Goal: Check status: Check status

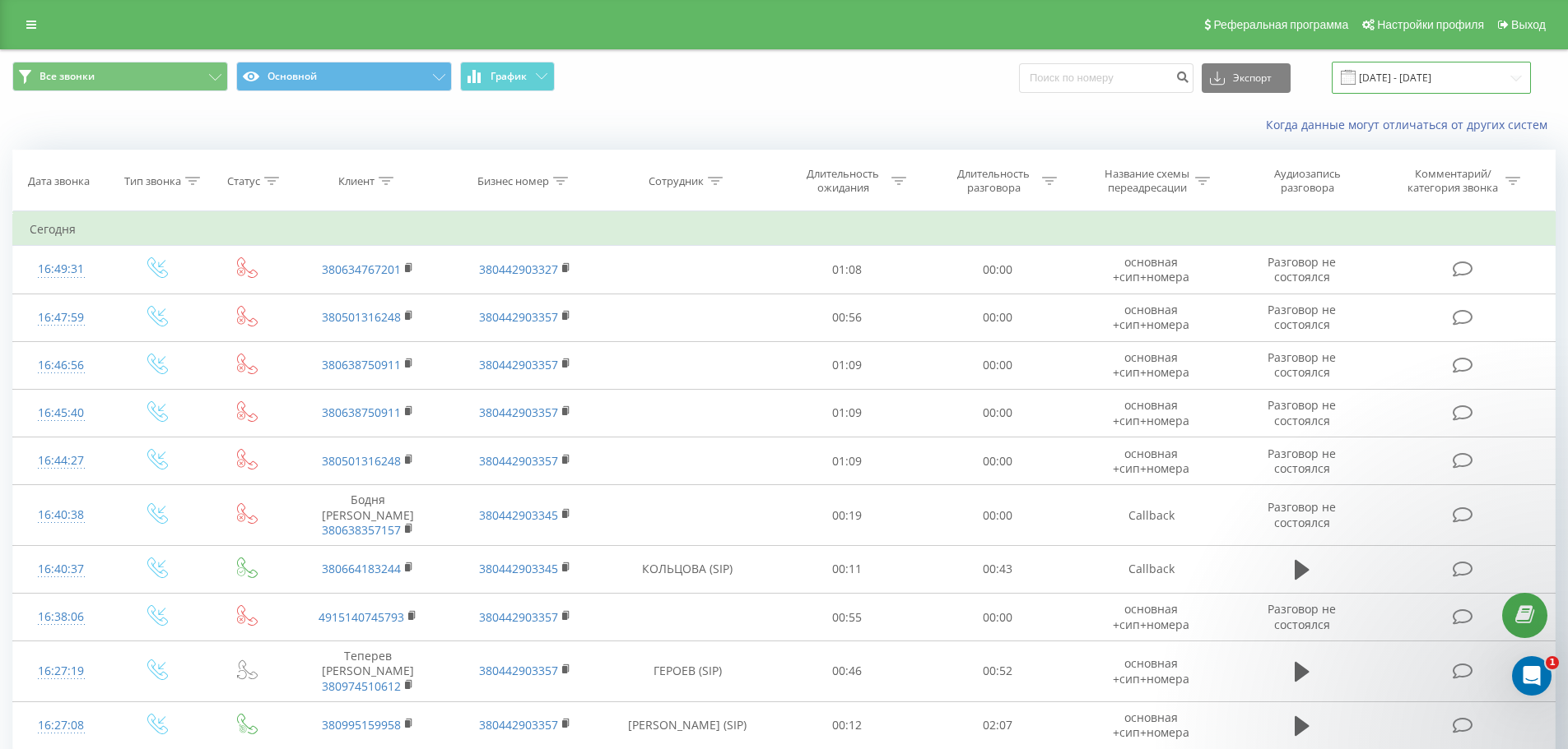
click at [1404, 76] on input "[DATE] - [DATE]" at bounding box center [1431, 78] width 199 height 32
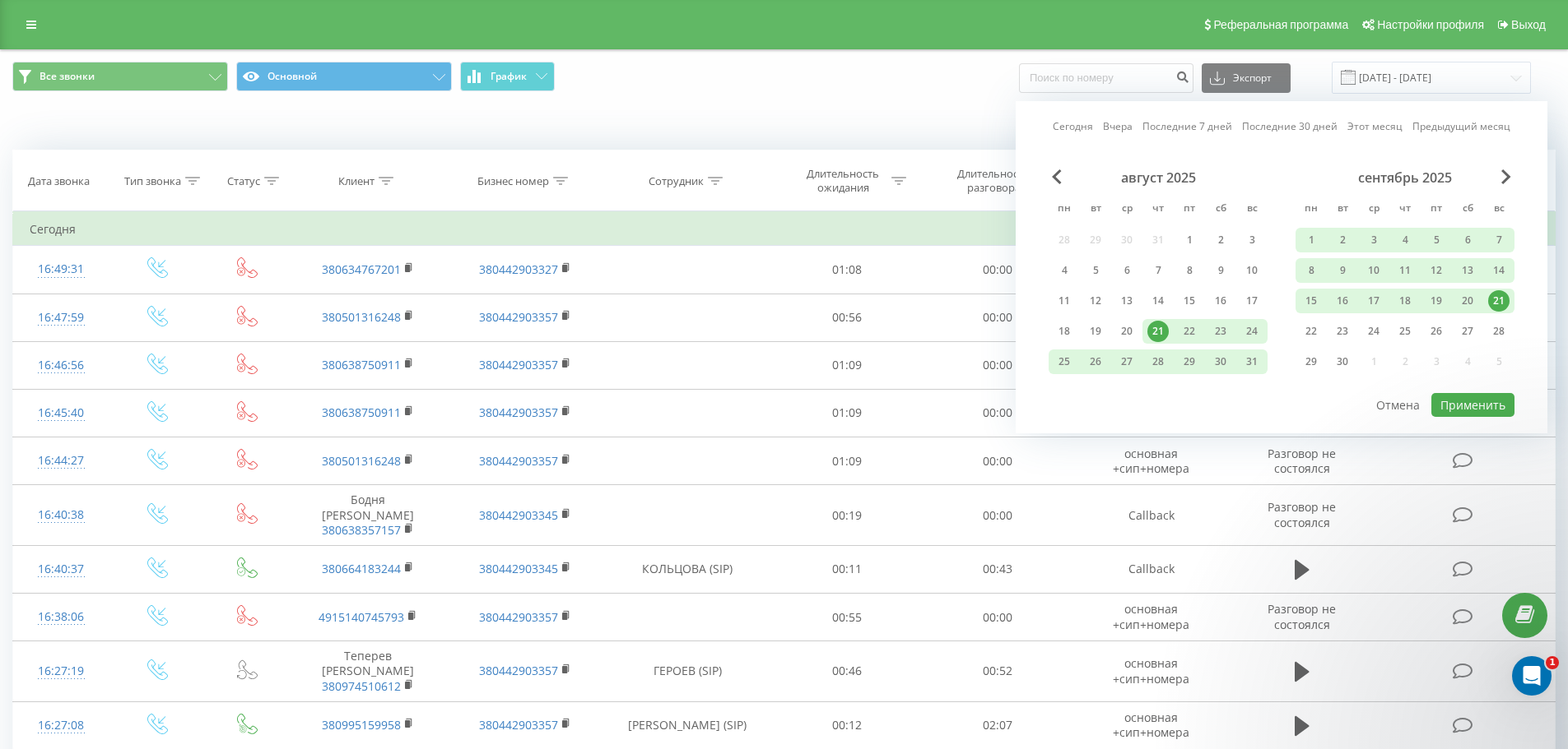
click at [1163, 330] on div "21" at bounding box center [1158, 331] width 21 height 21
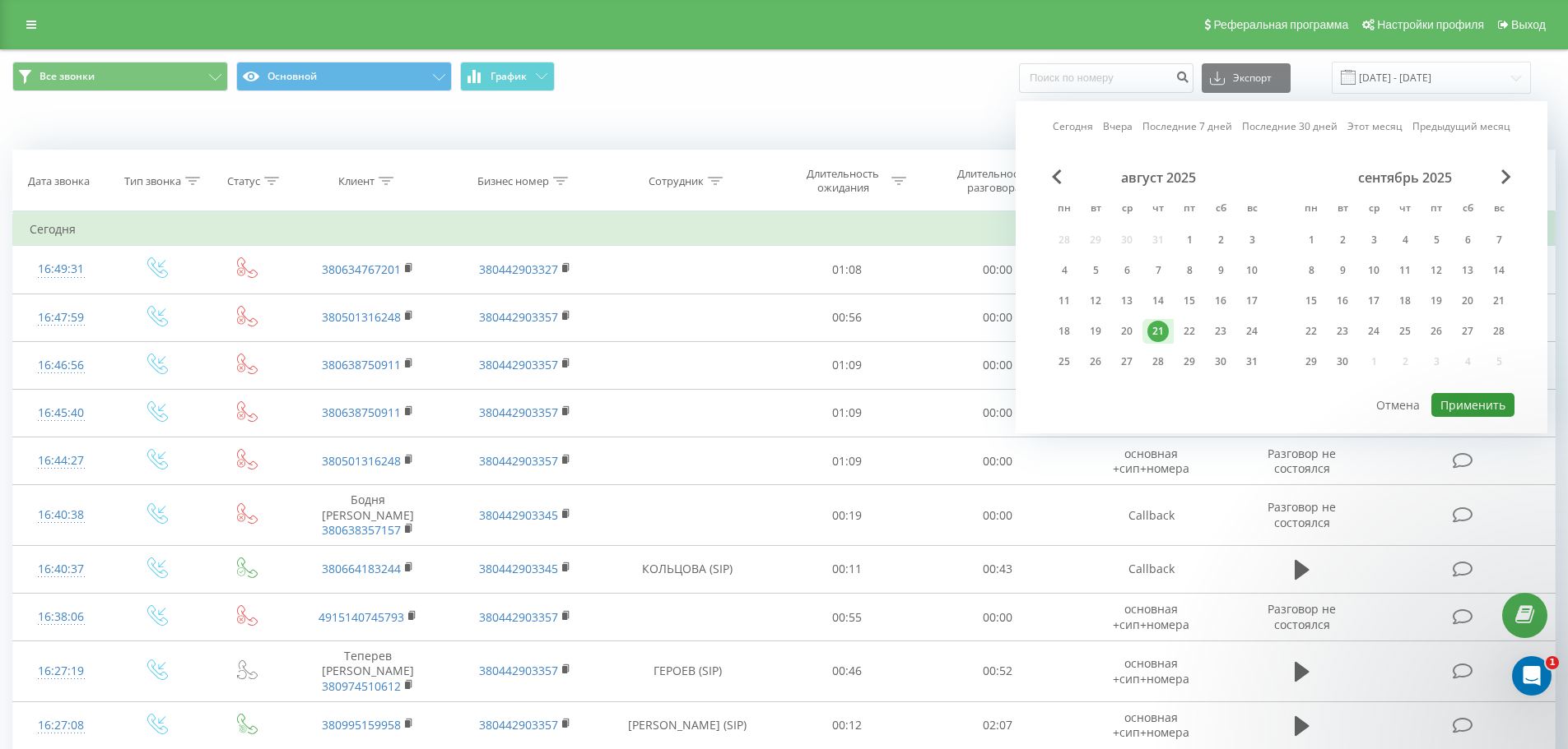
click at [1468, 405] on button "Применить" at bounding box center [1474, 405] width 84 height 24
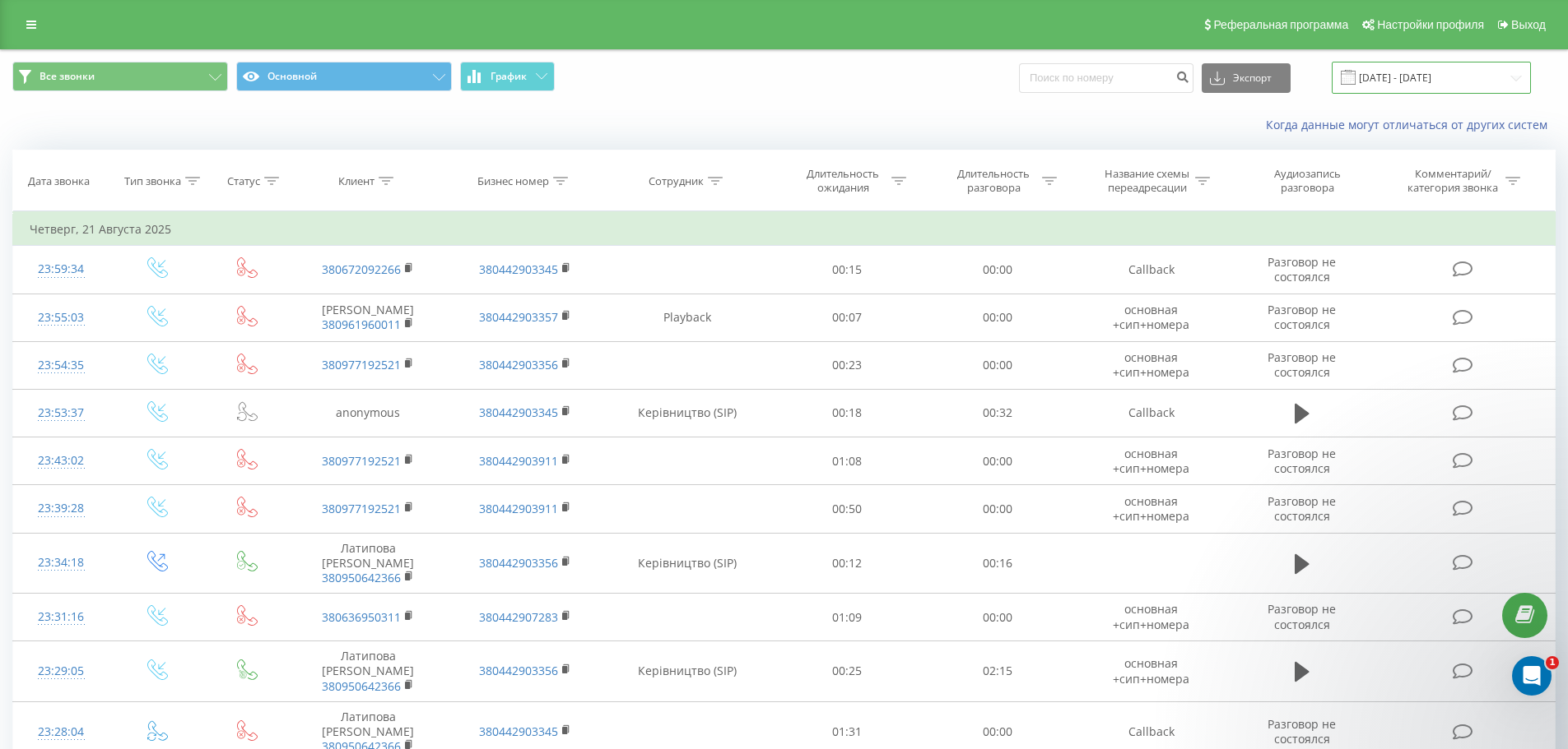
click at [1442, 64] on input "[DATE] - [DATE]" at bounding box center [1431, 78] width 199 height 32
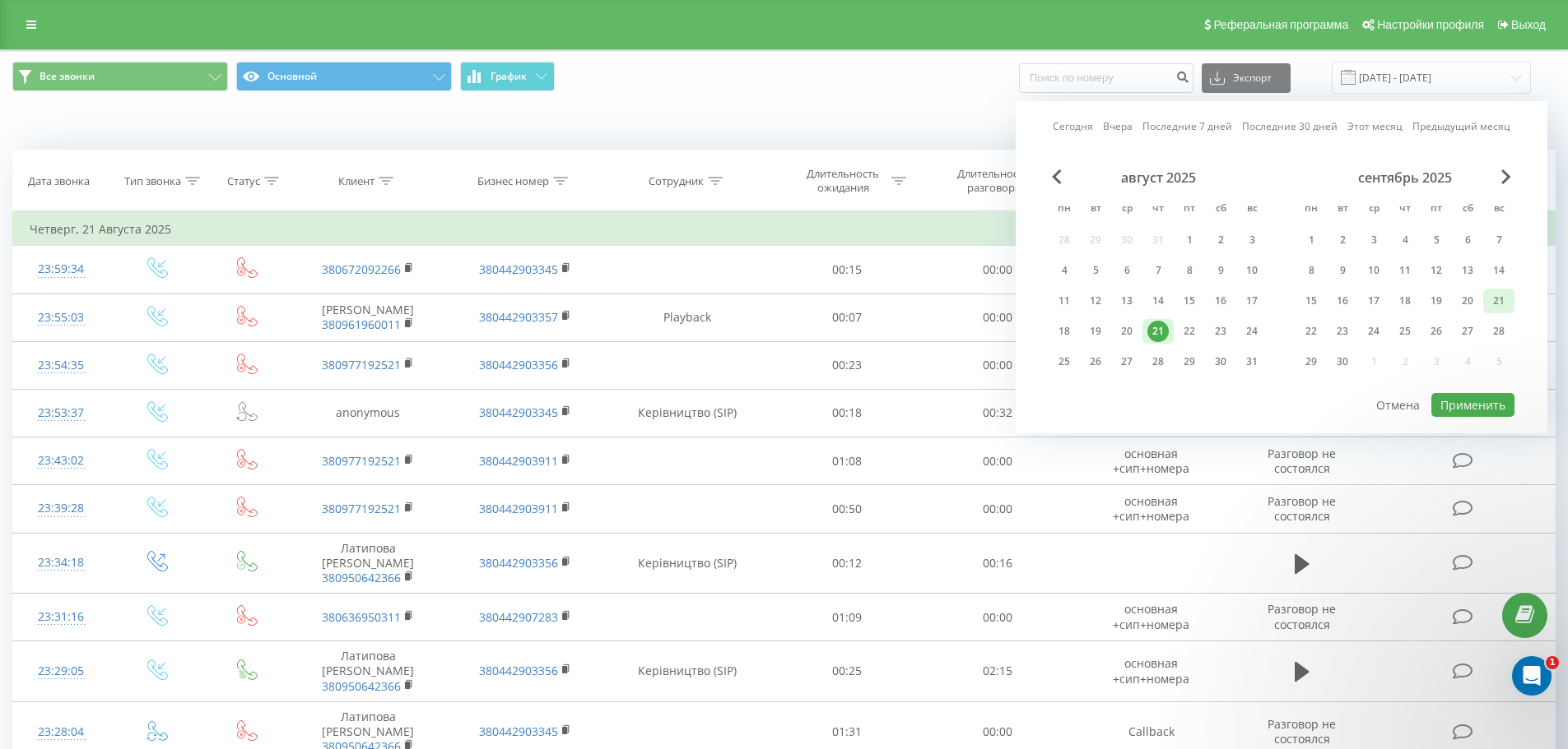
click at [1492, 305] on div "21" at bounding box center [1499, 301] width 21 height 21
click at [1475, 404] on button "Применить" at bounding box center [1474, 405] width 84 height 24
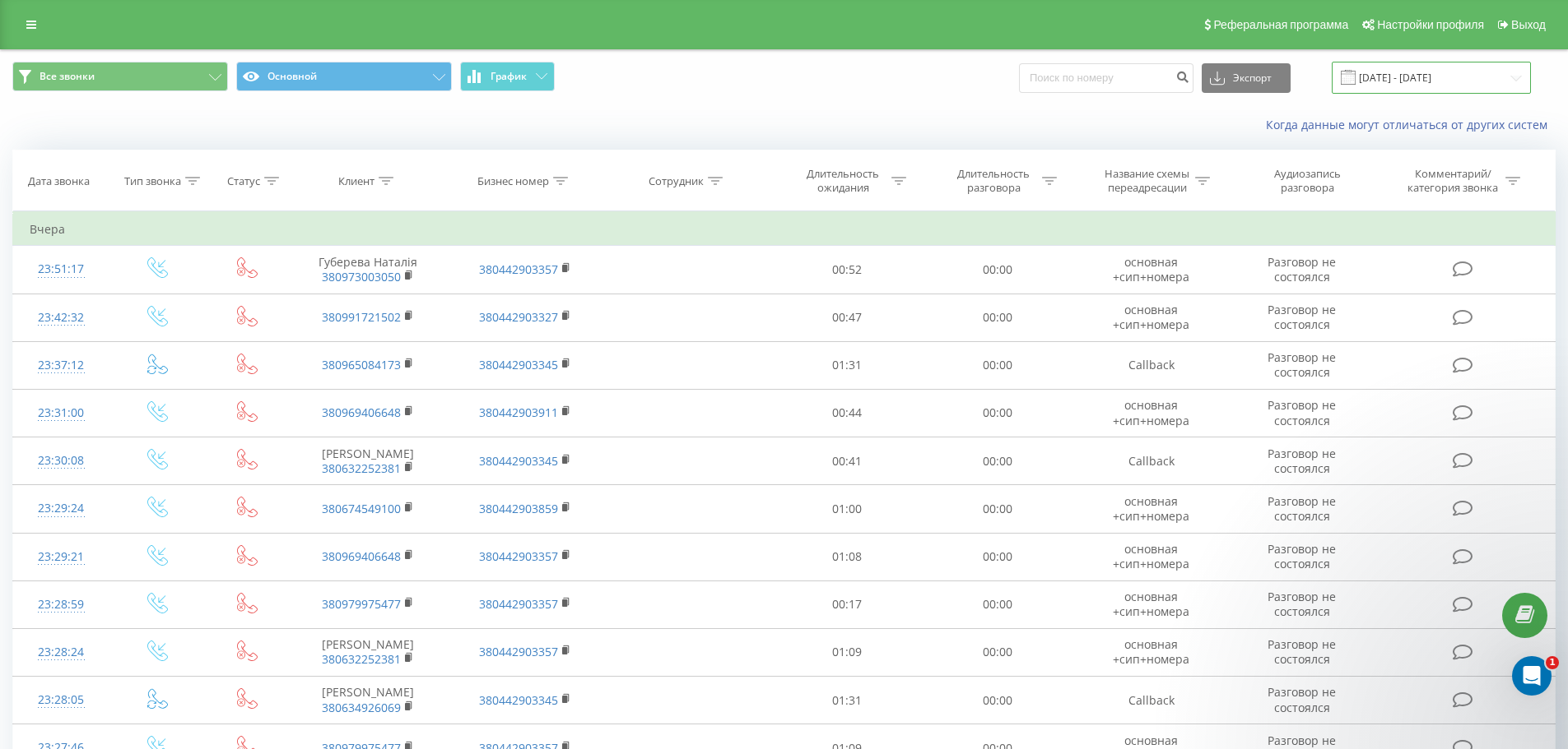
click at [1472, 84] on input "[DATE] - [DATE]" at bounding box center [1431, 78] width 199 height 32
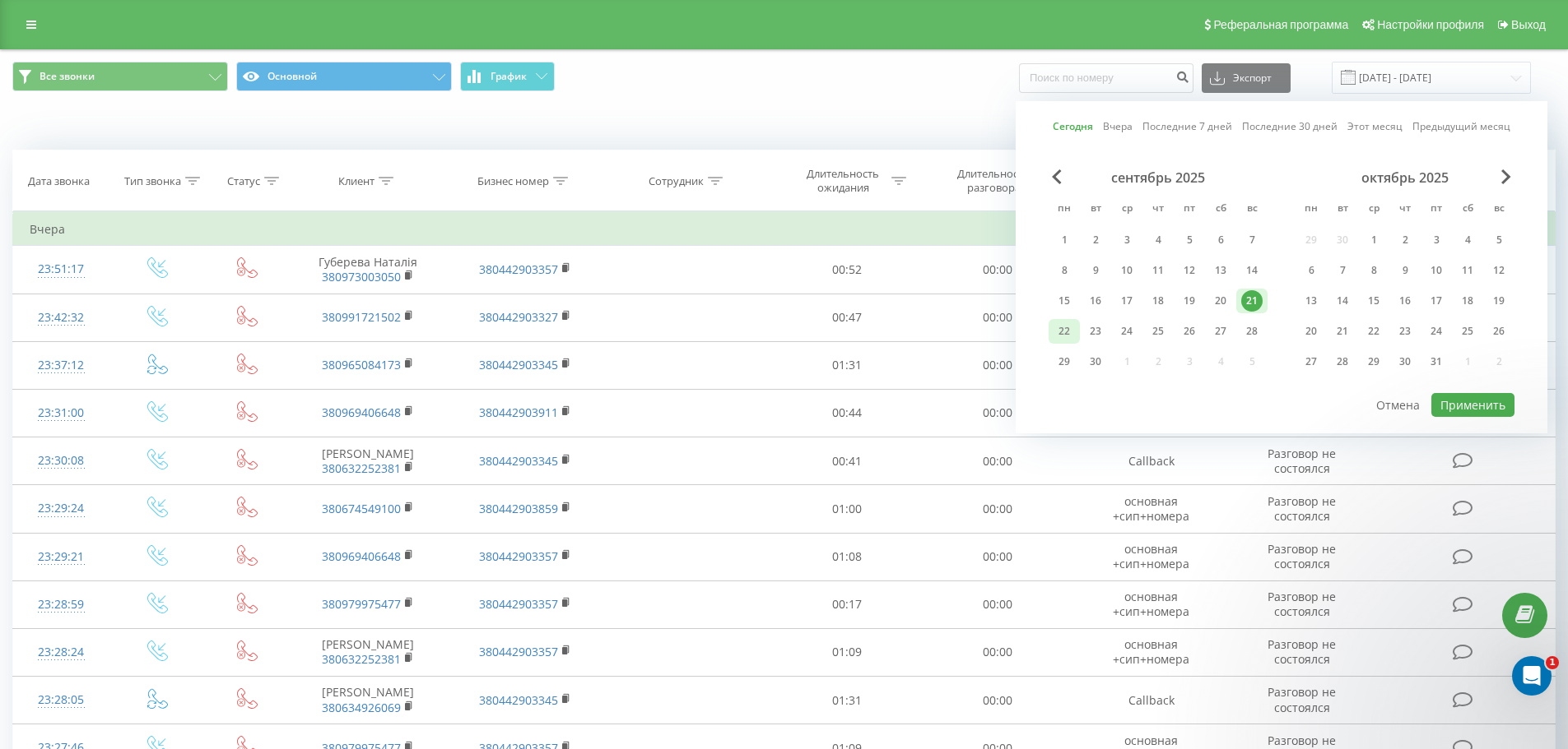
click at [1071, 323] on div "22" at bounding box center [1064, 331] width 21 height 21
click at [1481, 404] on button "Применить" at bounding box center [1474, 405] width 84 height 24
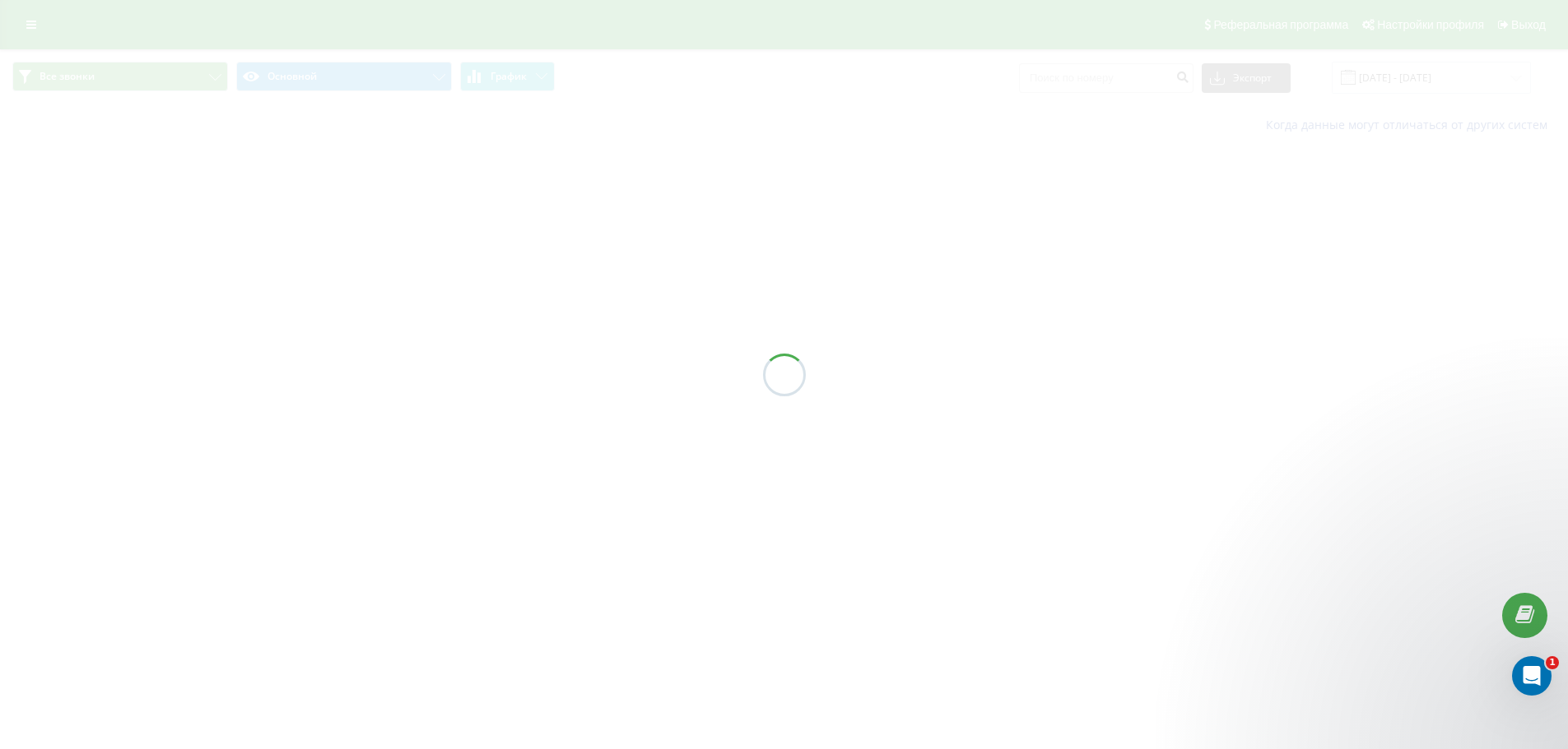
type input "[DATE] - [DATE]"
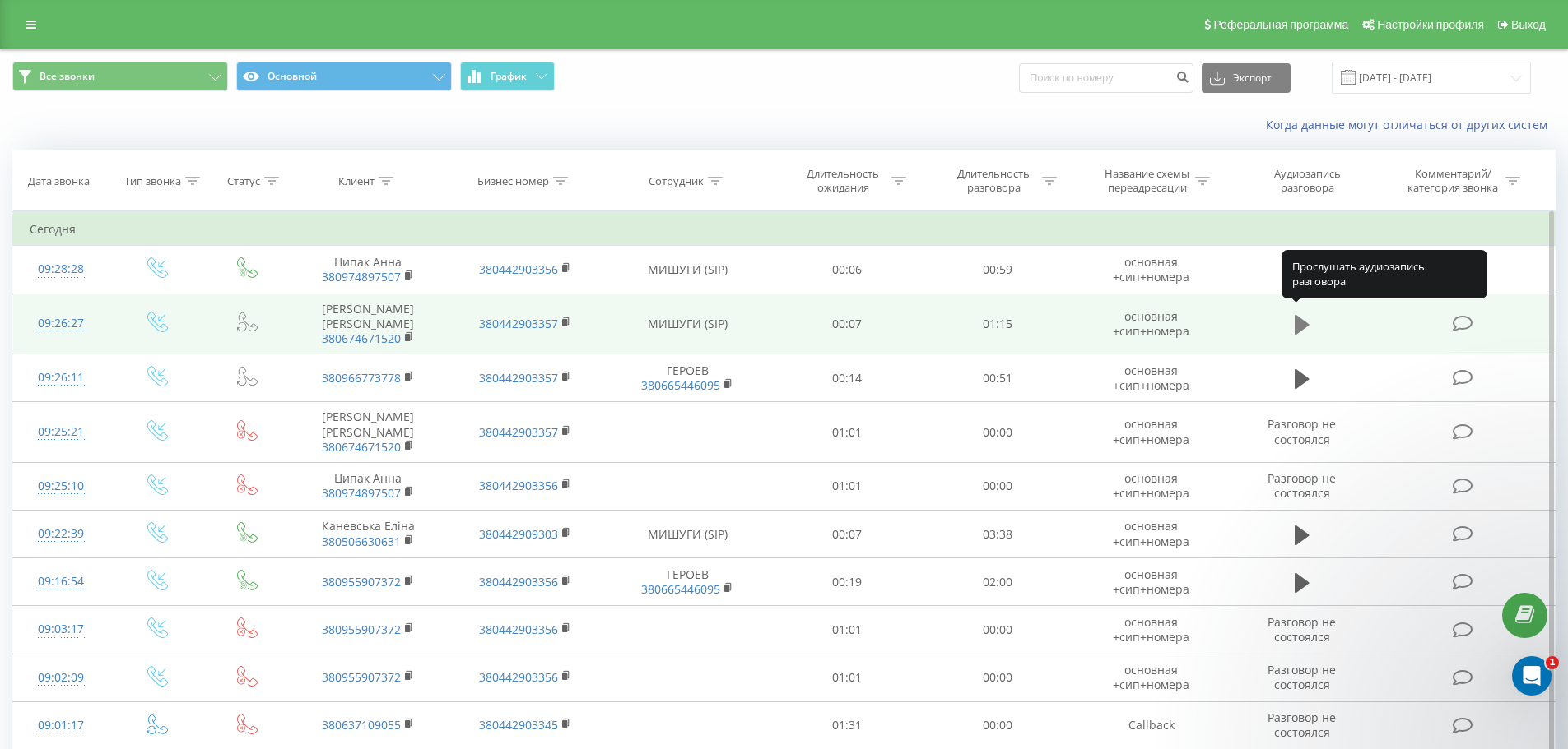
click at [1295, 314] on icon at bounding box center [1302, 325] width 15 height 23
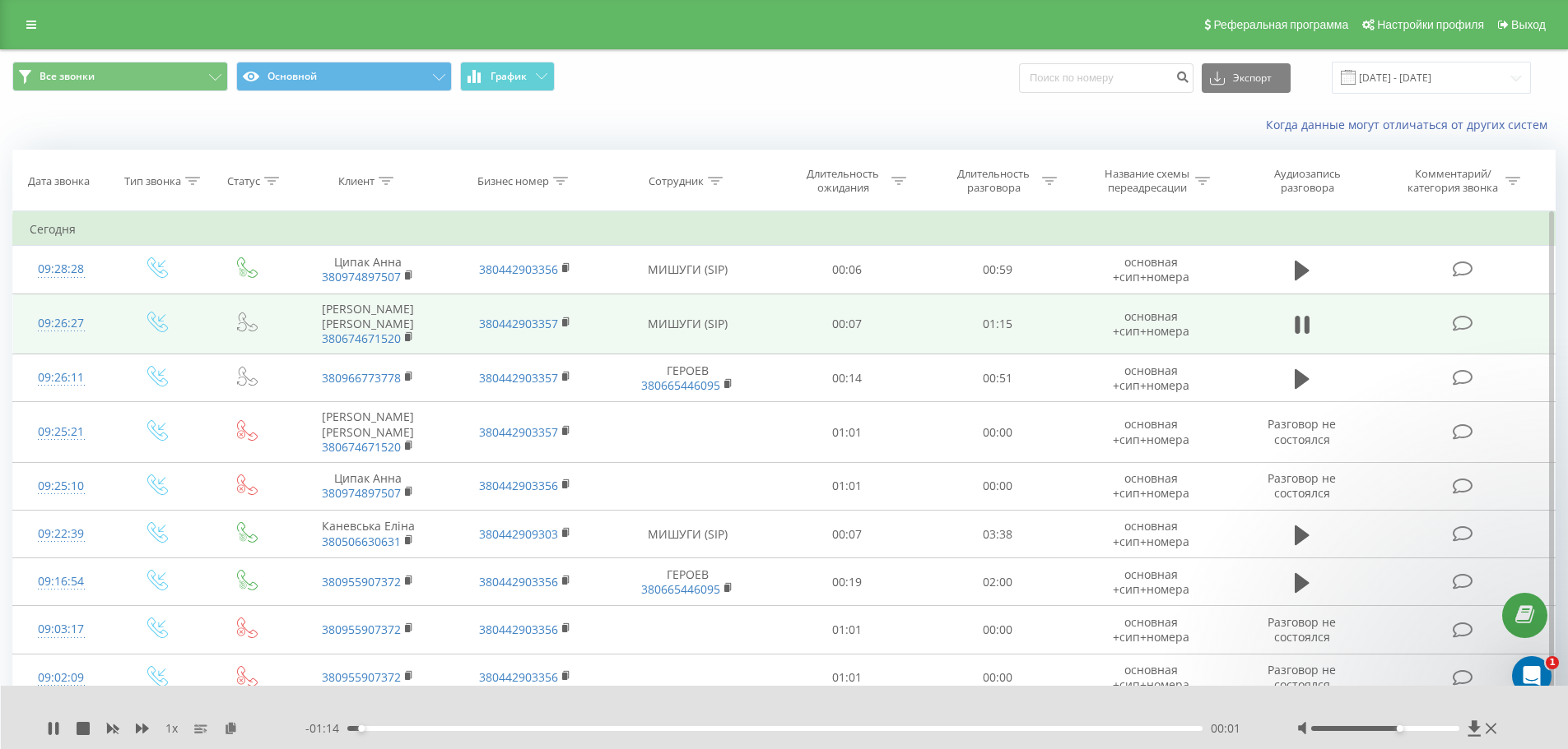
drag, startPoint x: 1400, startPoint y: 730, endPoint x: 1410, endPoint y: 732, distance: 10.2
click at [1406, 732] on div at bounding box center [1400, 729] width 204 height 17
drag, startPoint x: 1400, startPoint y: 730, endPoint x: 1463, endPoint y: 729, distance: 63.0
click at [1463, 729] on div "Accessibility label" at bounding box center [1459, 729] width 7 height 7
click at [1304, 322] on icon at bounding box center [1302, 325] width 15 height 23
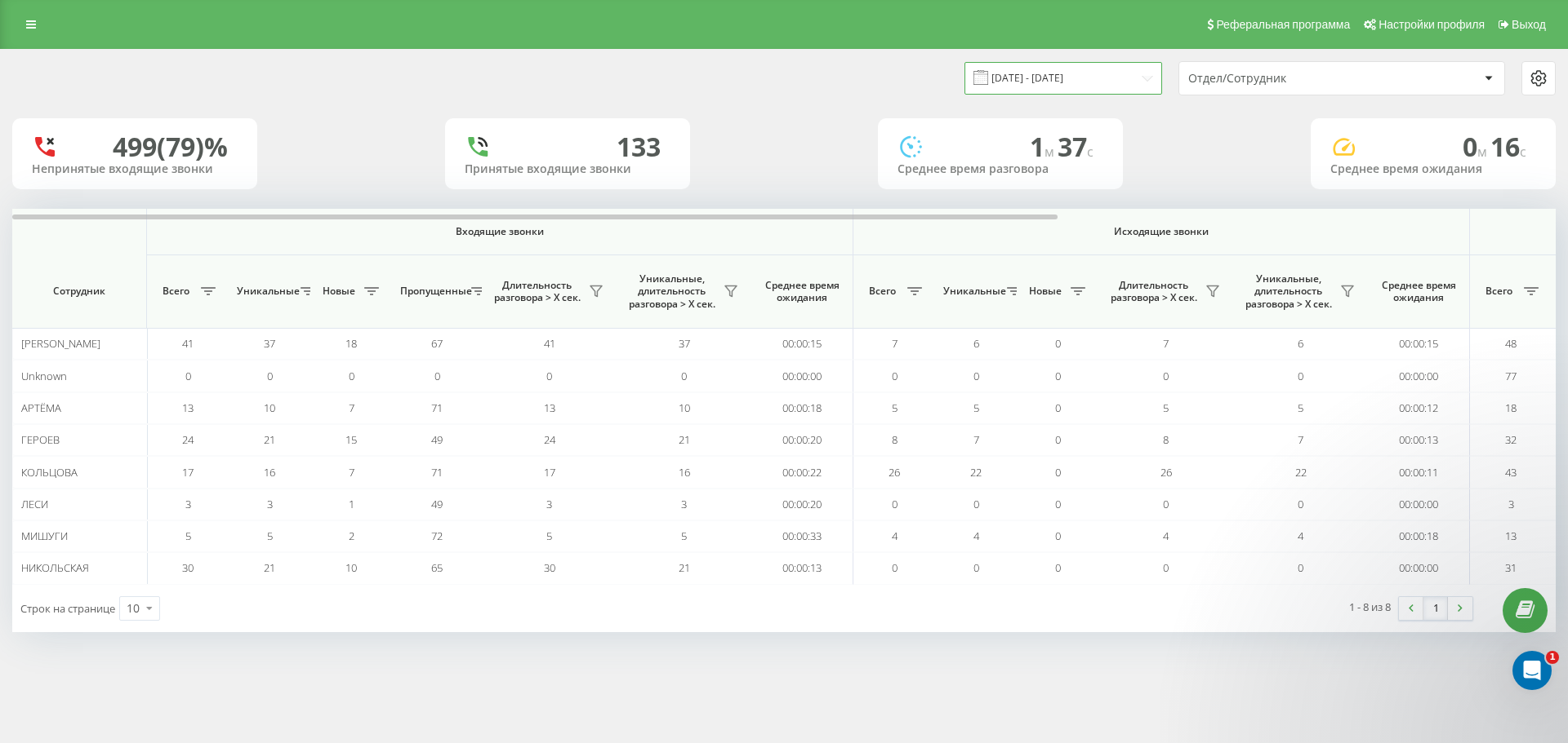
click at [1095, 70] on input "20.09.2025 - 20.09.2025" at bounding box center [1063, 77] width 198 height 32
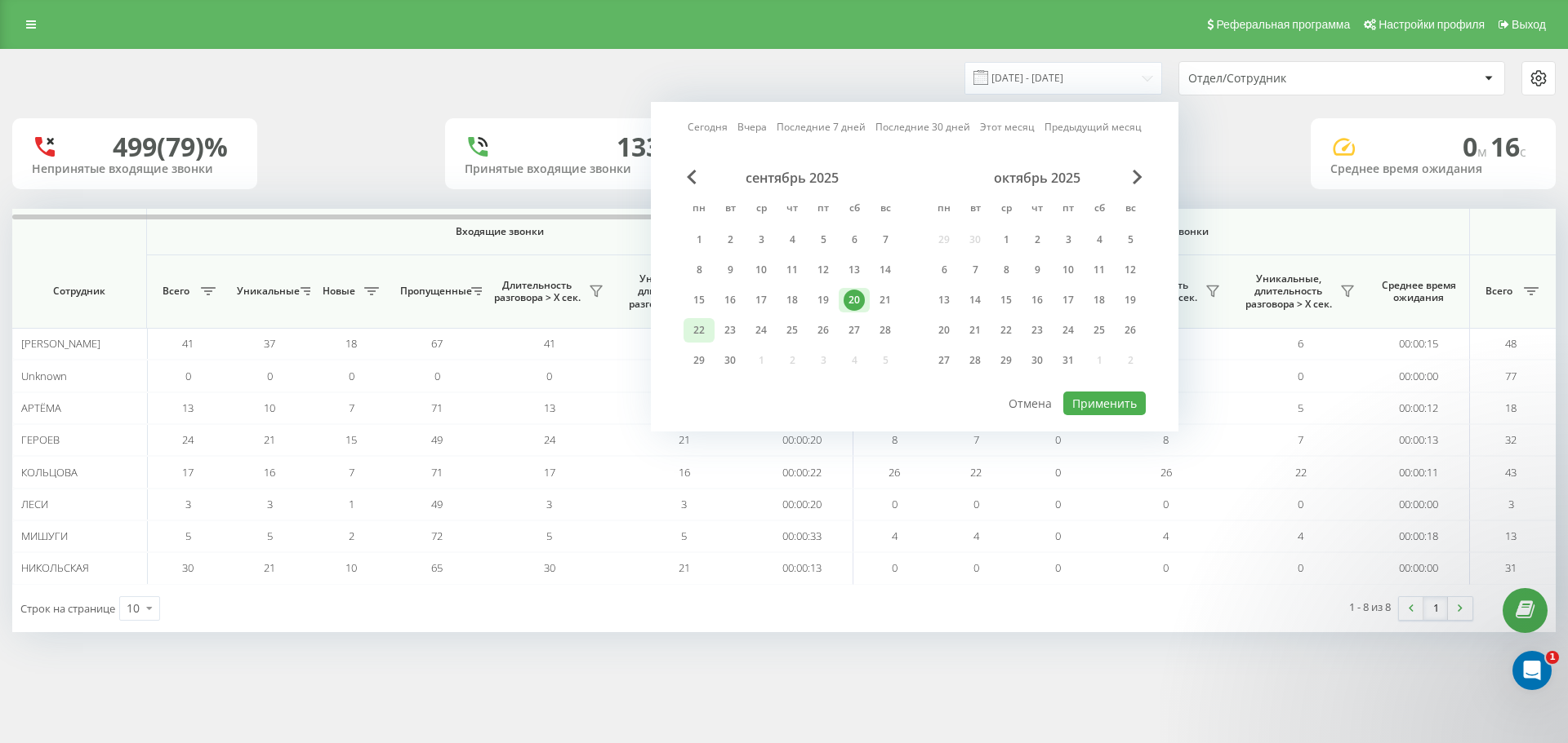
click at [703, 335] on div "22" at bounding box center [699, 331] width 21 height 21
click at [1109, 408] on button "Применить" at bounding box center [1104, 403] width 83 height 24
type input "[DATE] - [DATE]"
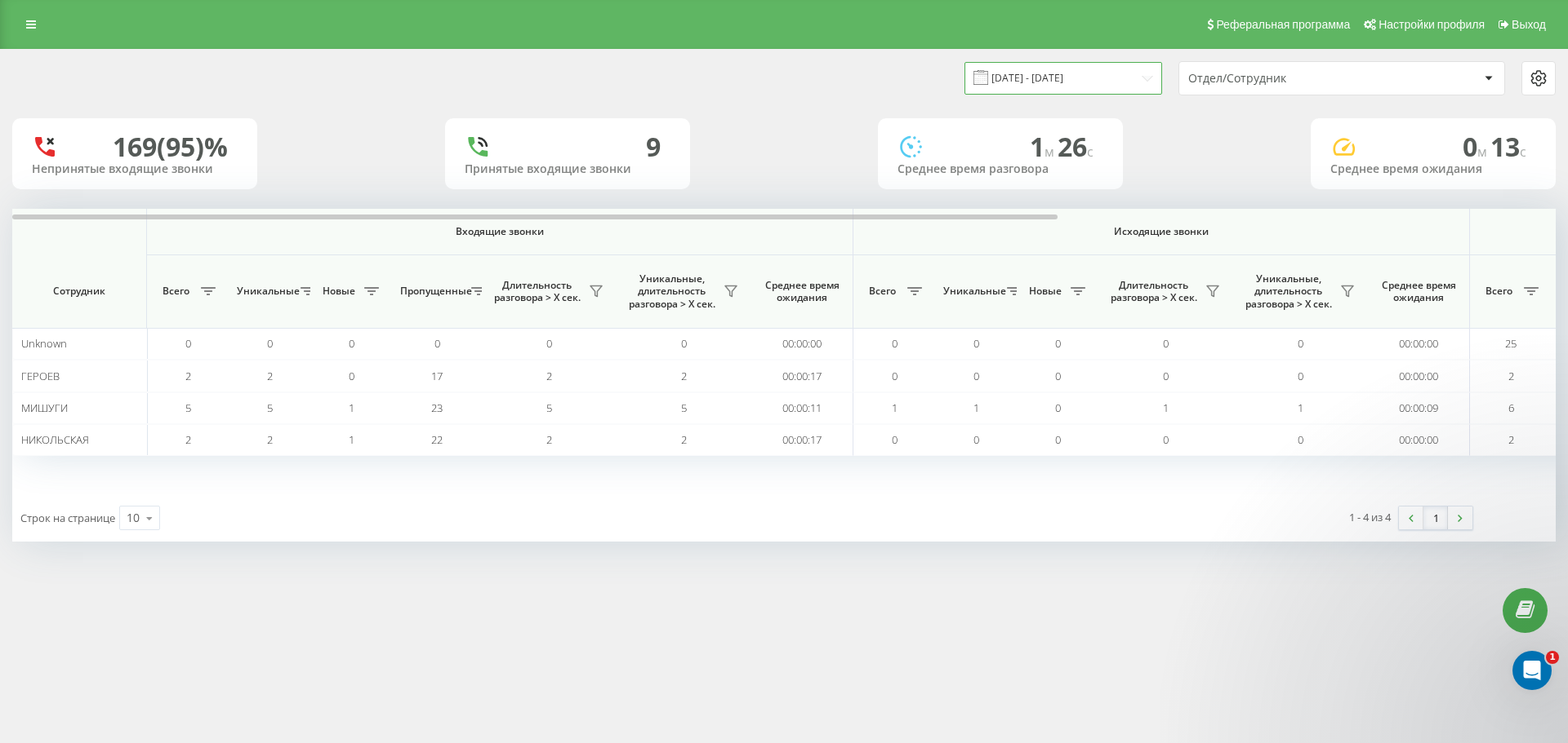
click at [1052, 71] on input "[DATE] - [DATE]" at bounding box center [1063, 77] width 198 height 32
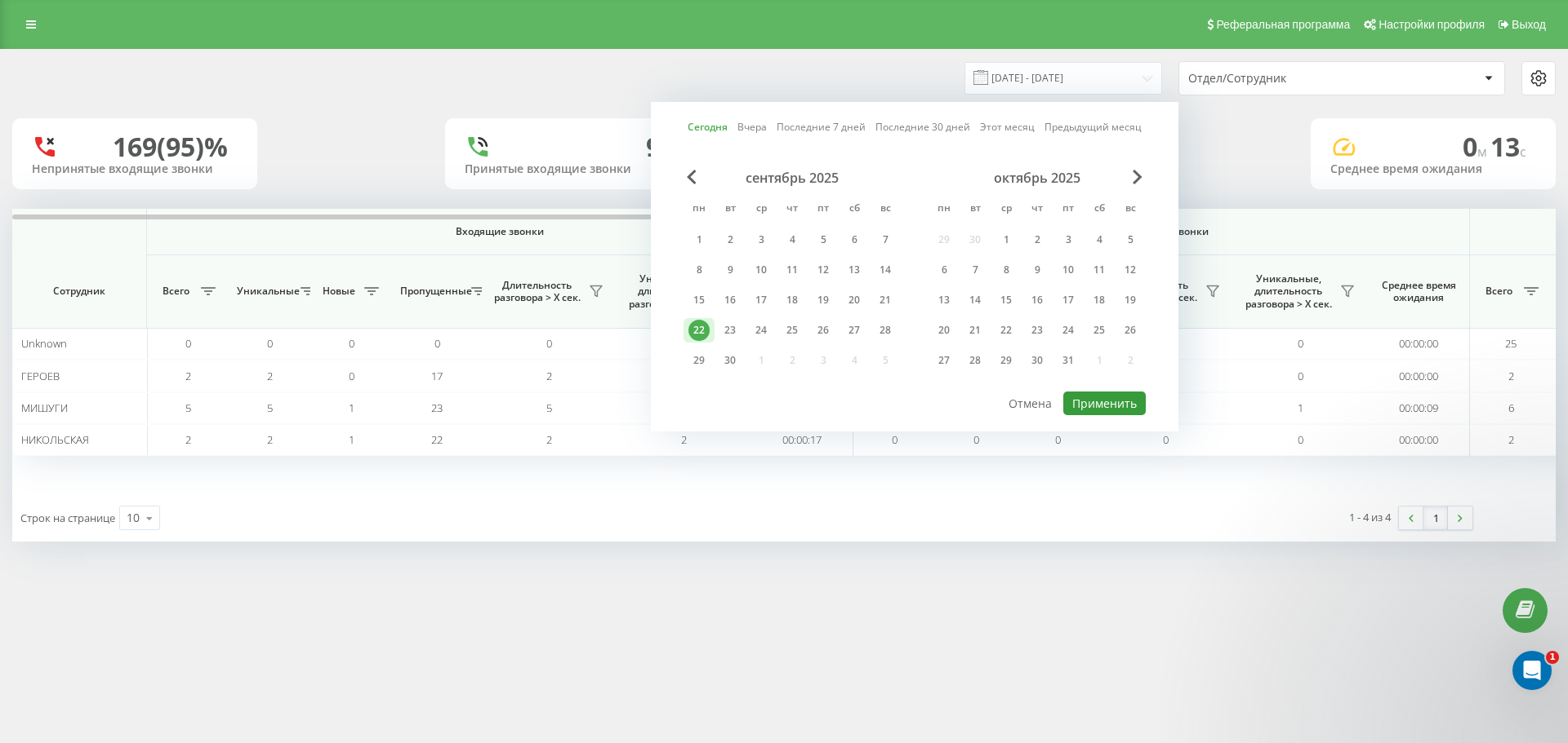
click at [1100, 405] on button "Применить" at bounding box center [1104, 403] width 83 height 24
